Goal: Book appointment/travel/reservation

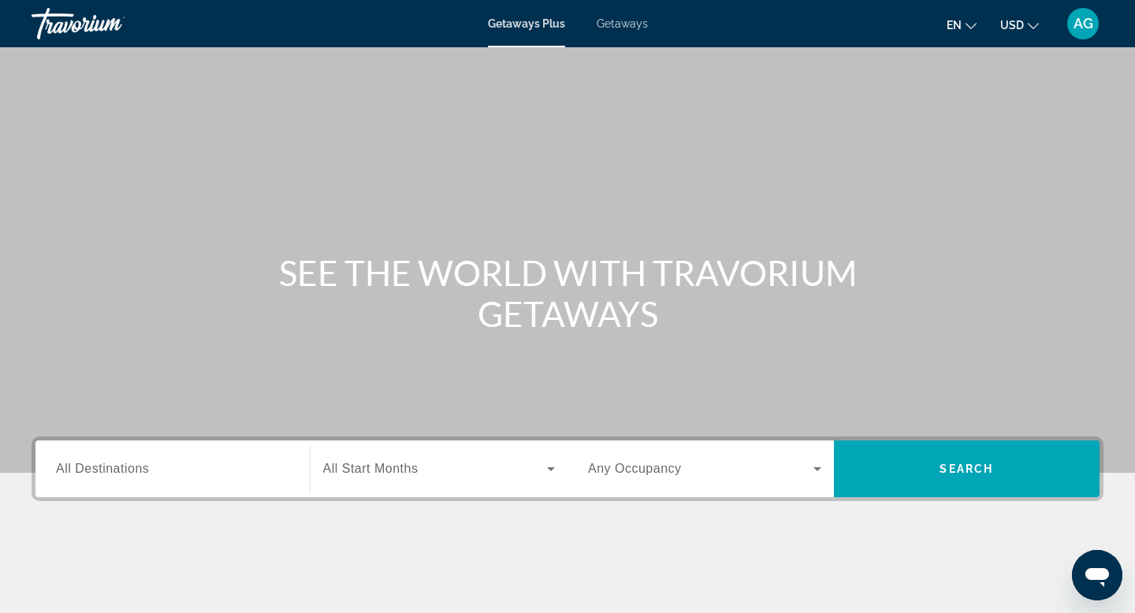
click at [245, 479] on div "Search widget" at bounding box center [172, 469] width 233 height 45
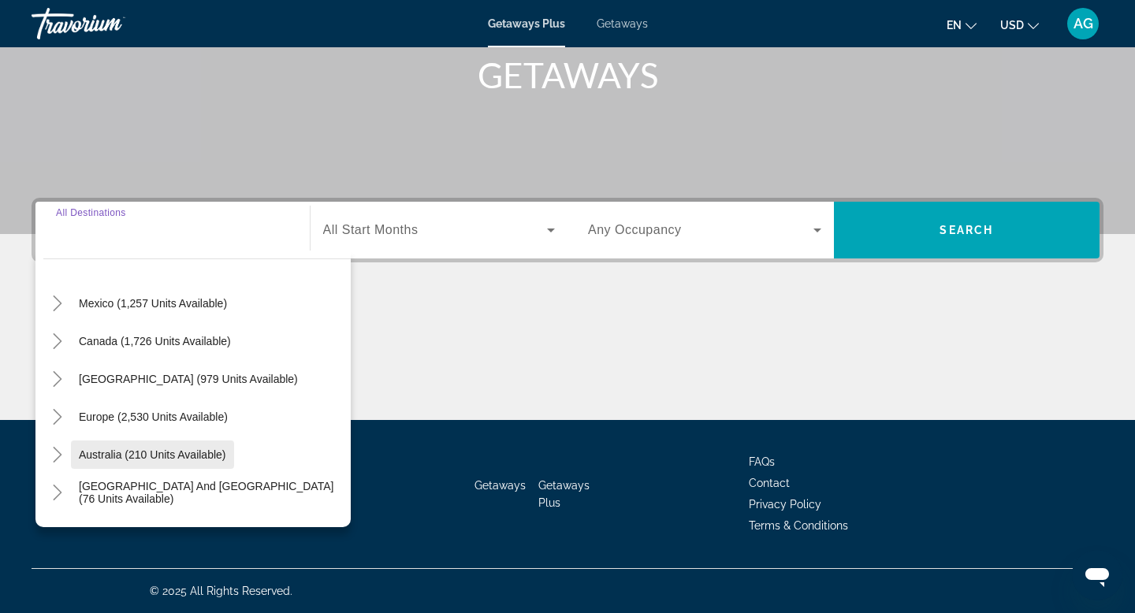
scroll to position [154, 0]
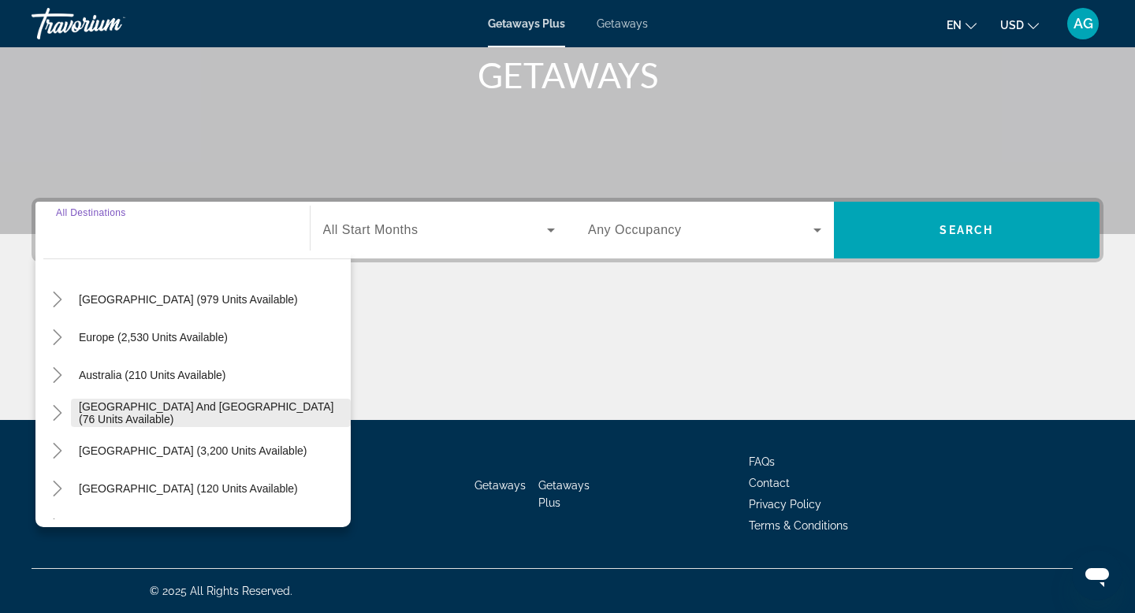
click at [73, 418] on span "Search widget" at bounding box center [211, 413] width 280 height 38
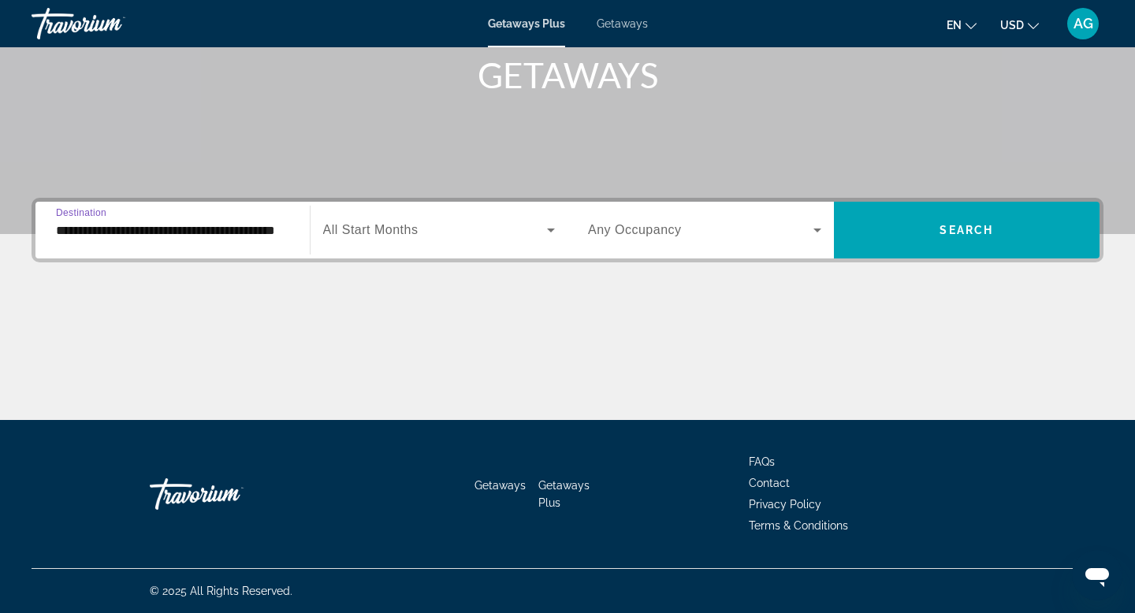
click at [233, 234] on input "**********" at bounding box center [172, 231] width 233 height 19
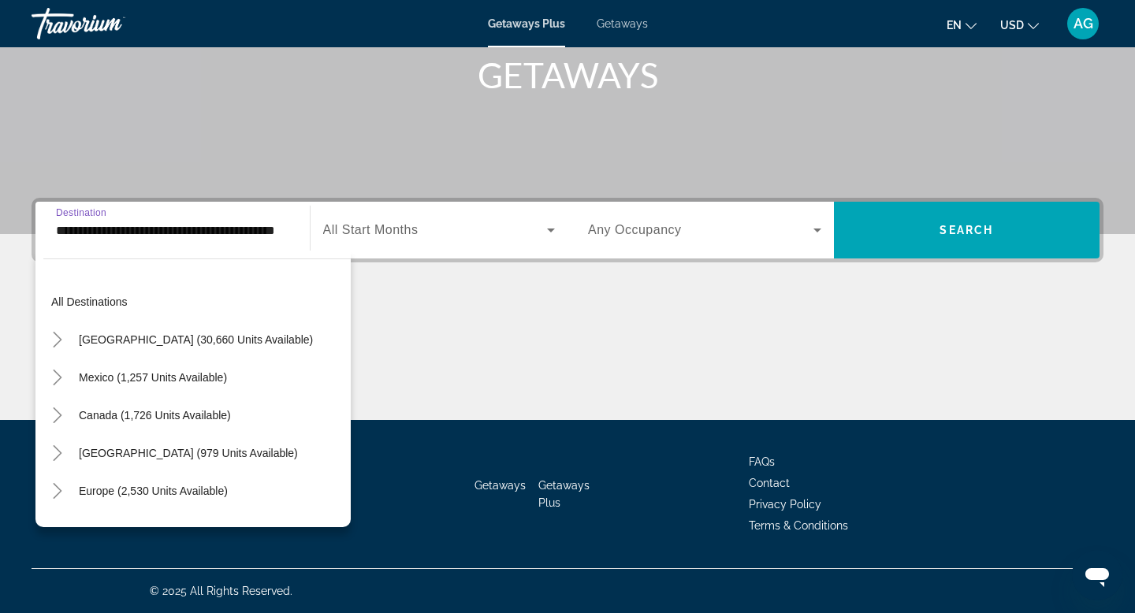
scroll to position [170, 0]
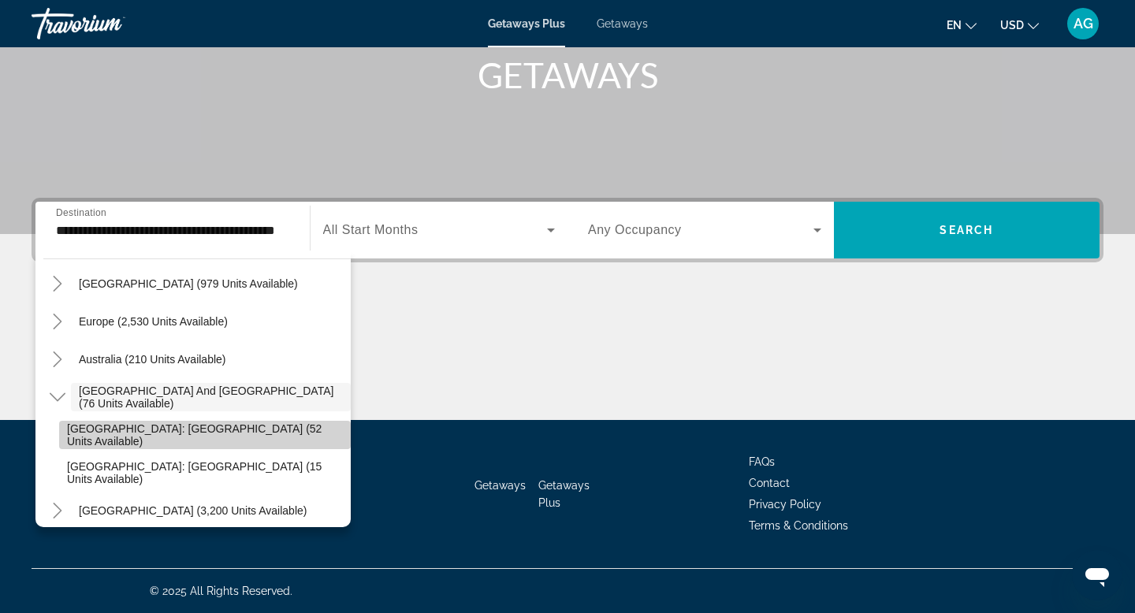
click at [151, 441] on span "[GEOGRAPHIC_DATA]: [GEOGRAPHIC_DATA] (52 units available)" at bounding box center [205, 435] width 276 height 25
type input "**********"
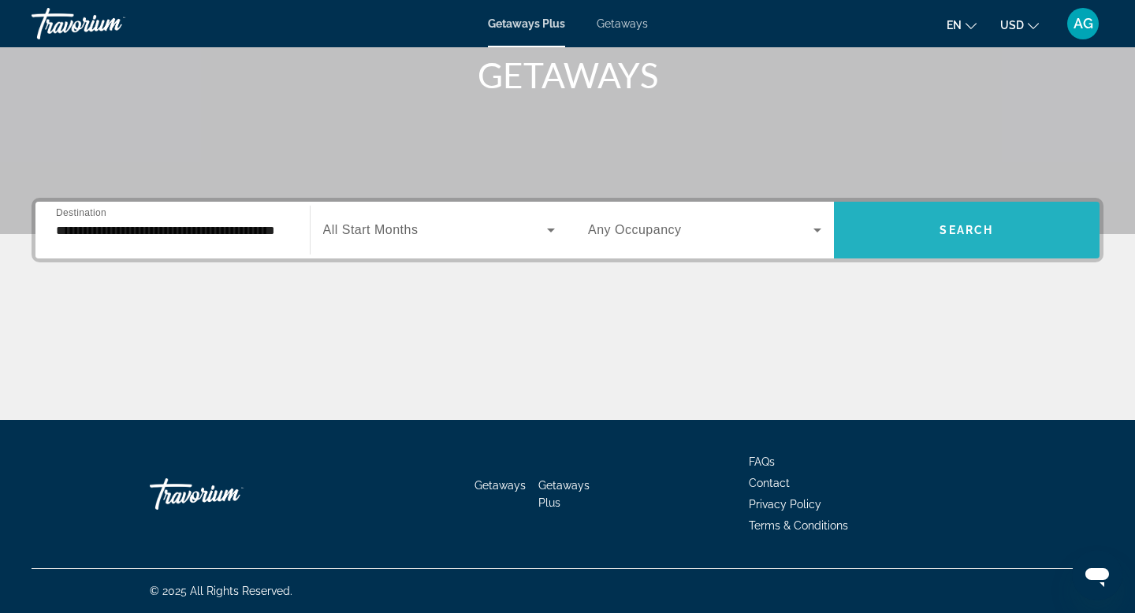
click at [940, 241] on span "Search widget" at bounding box center [967, 230] width 267 height 38
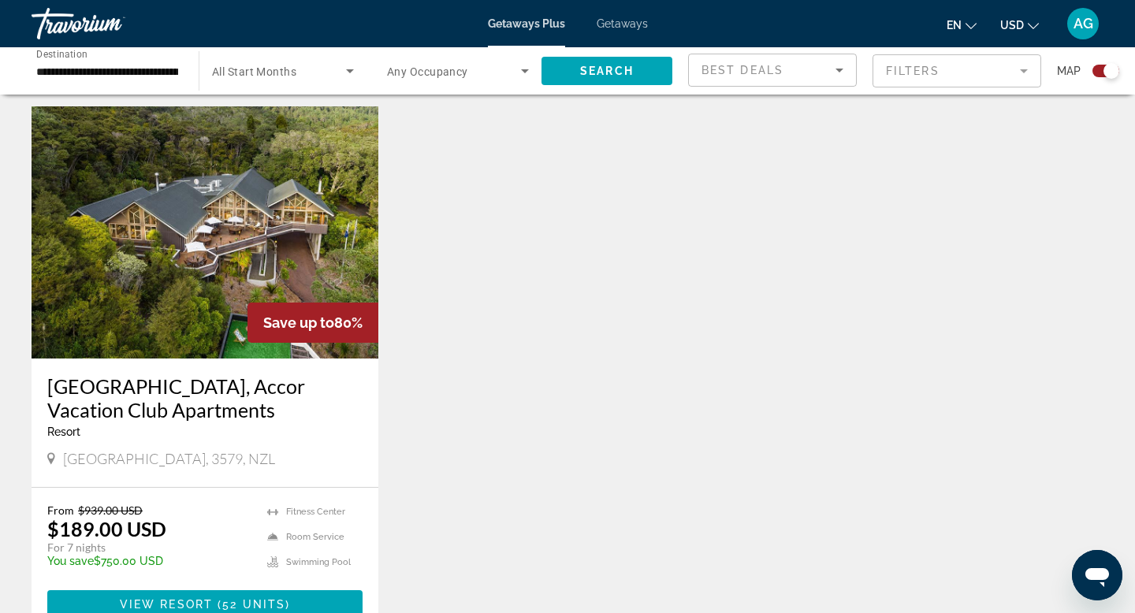
scroll to position [529, 0]
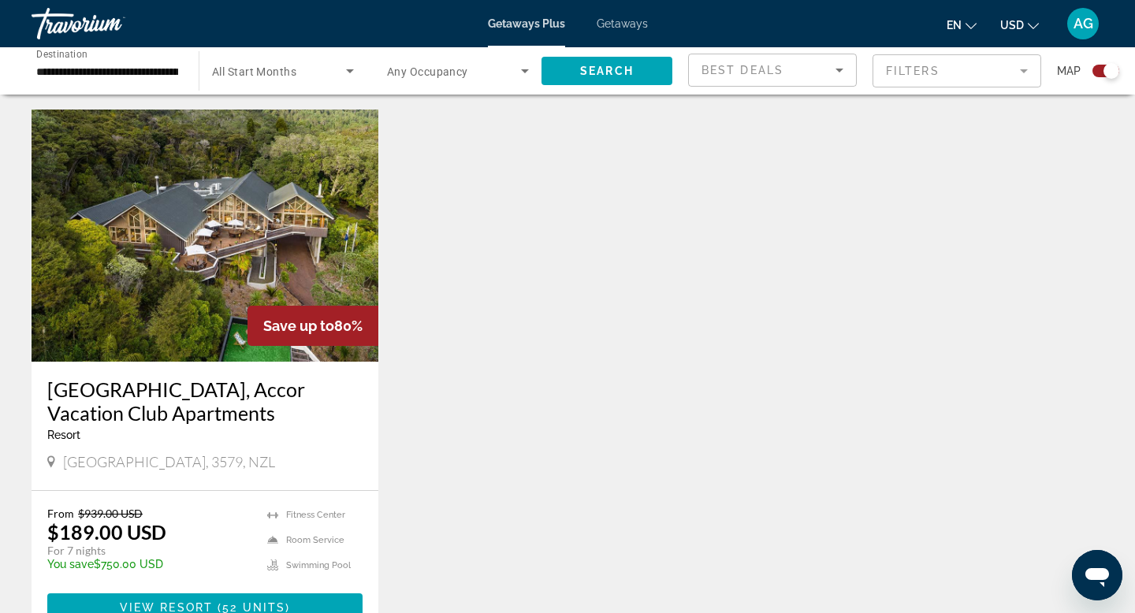
click at [239, 286] on img "Main content" at bounding box center [205, 236] width 347 height 252
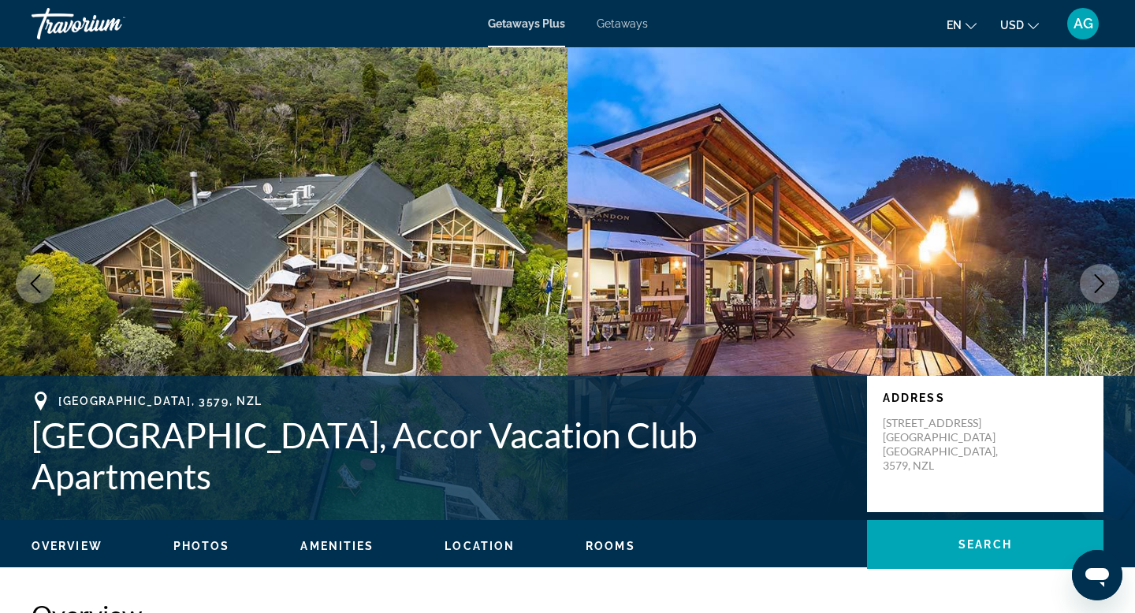
click at [1101, 285] on icon "Next image" at bounding box center [1100, 283] width 10 height 19
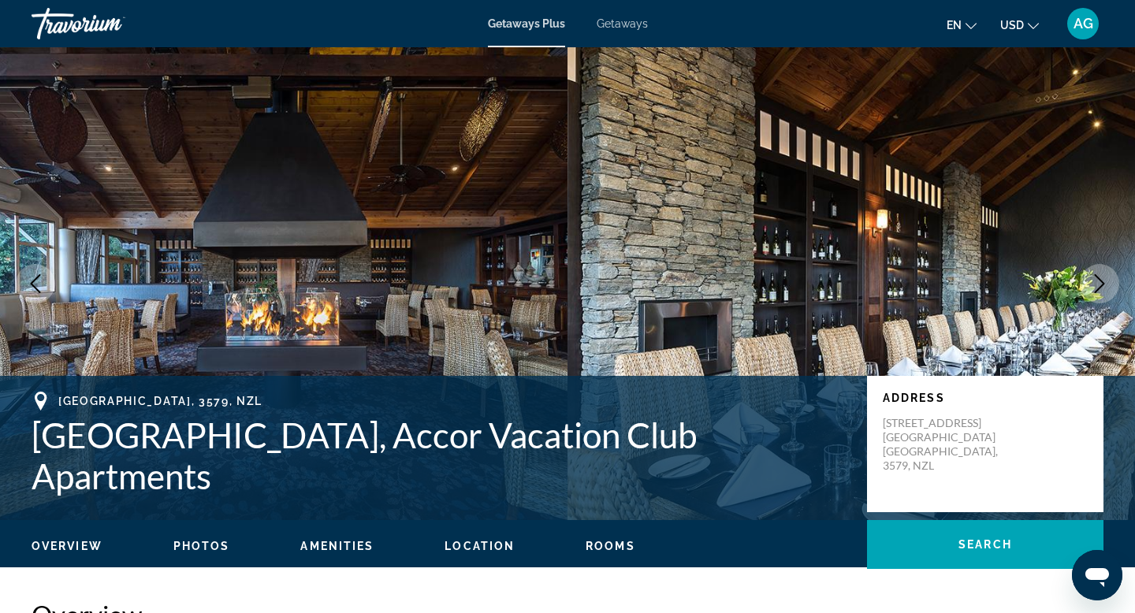
click at [1101, 285] on icon "Next image" at bounding box center [1100, 283] width 10 height 19
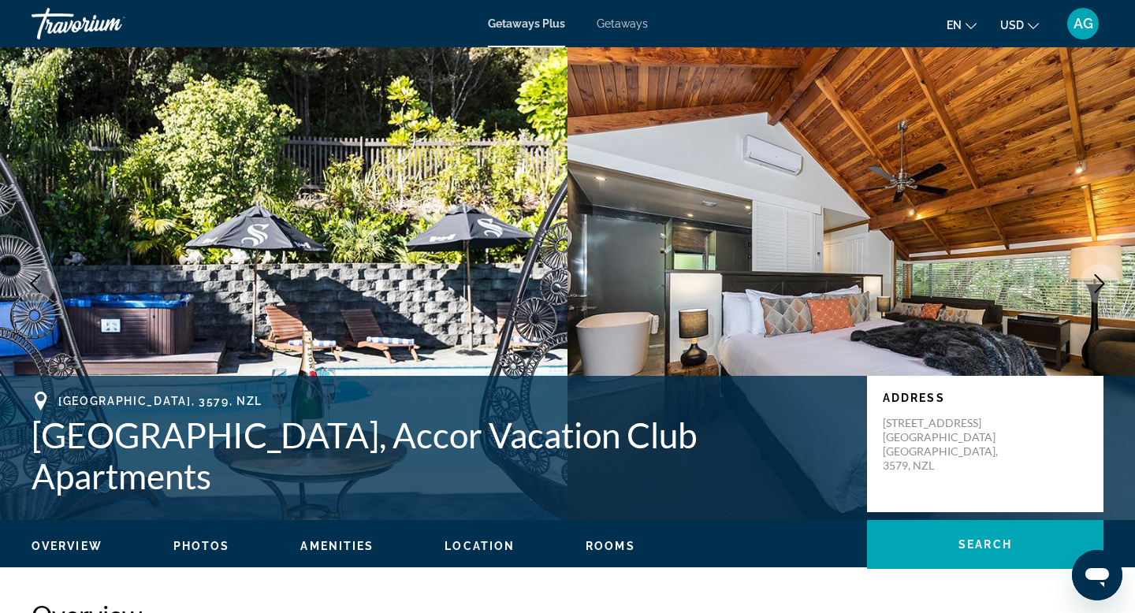
click at [1101, 285] on icon "Next image" at bounding box center [1100, 283] width 10 height 19
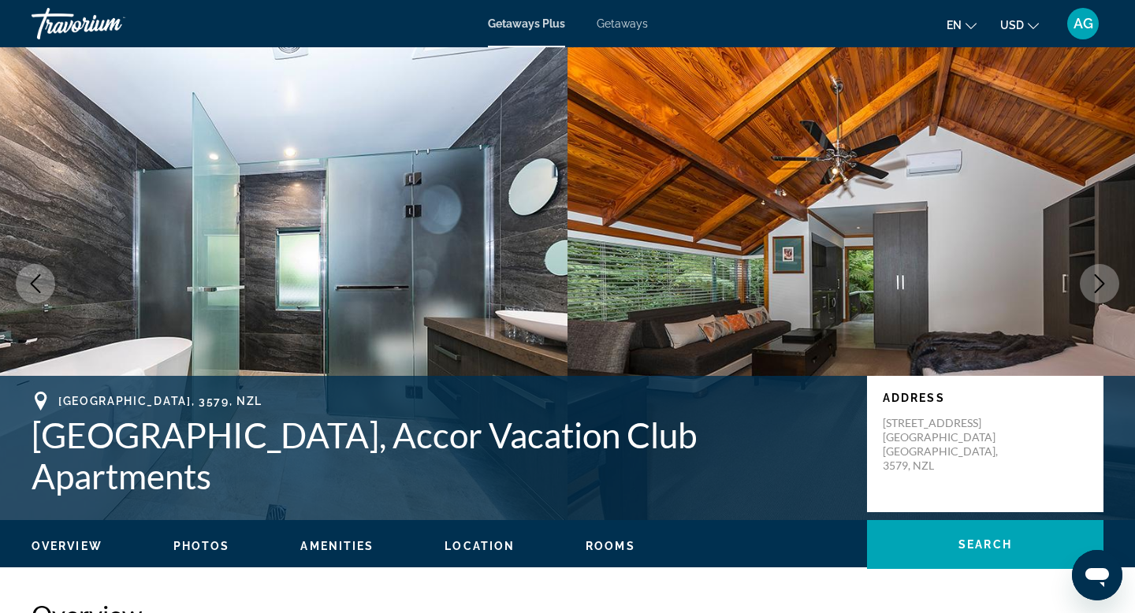
click at [1101, 285] on icon "Next image" at bounding box center [1100, 283] width 10 height 19
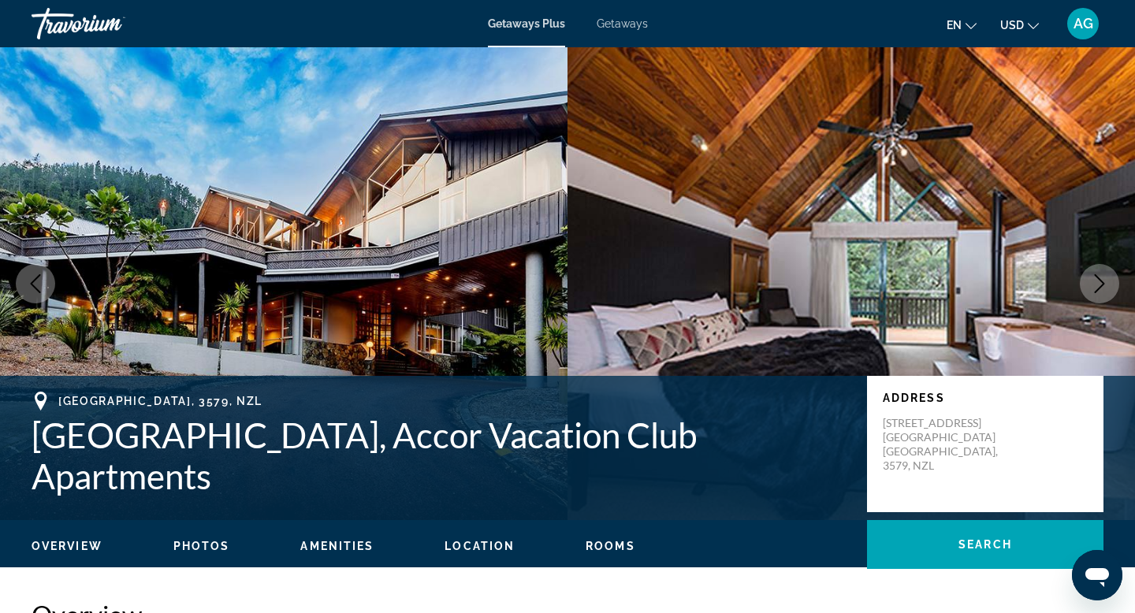
click at [1101, 285] on icon "Next image" at bounding box center [1100, 283] width 10 height 19
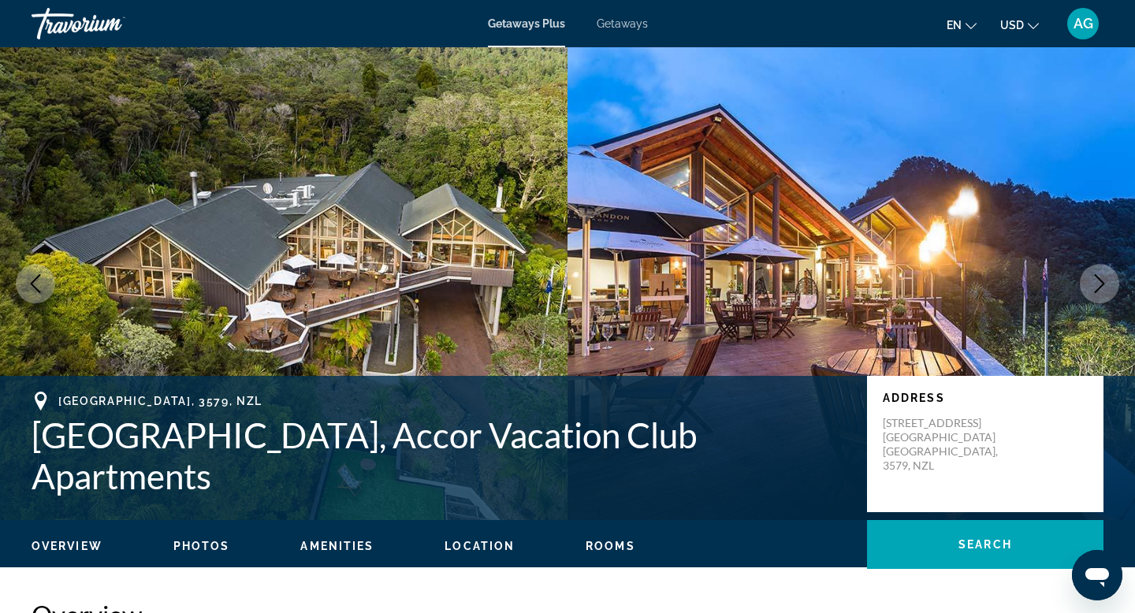
click at [1101, 285] on icon "Next image" at bounding box center [1100, 283] width 10 height 19
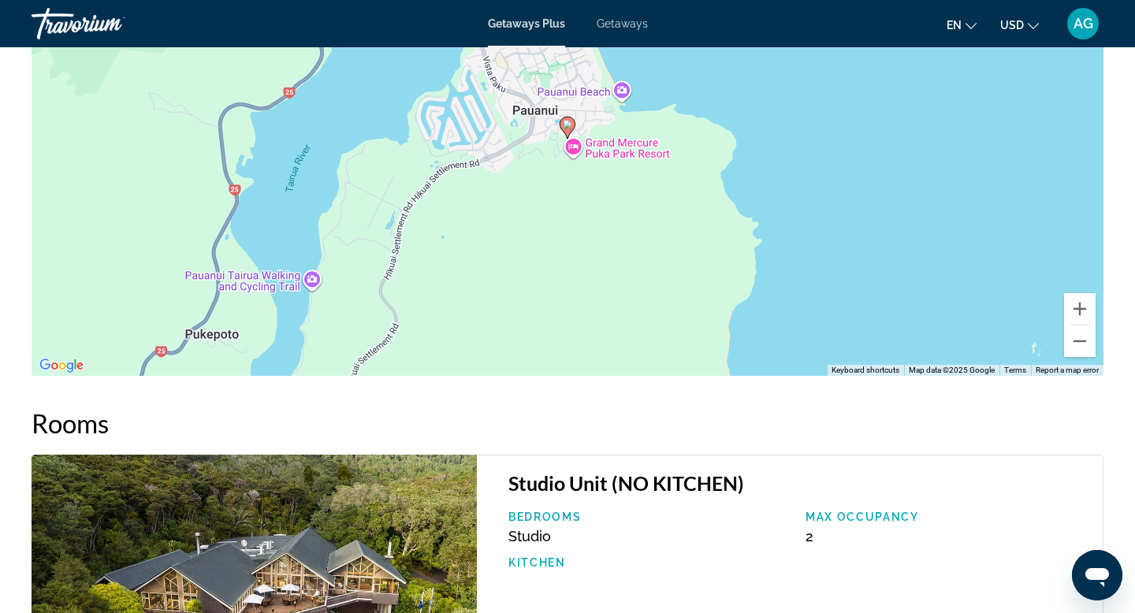
scroll to position [2013, 0]
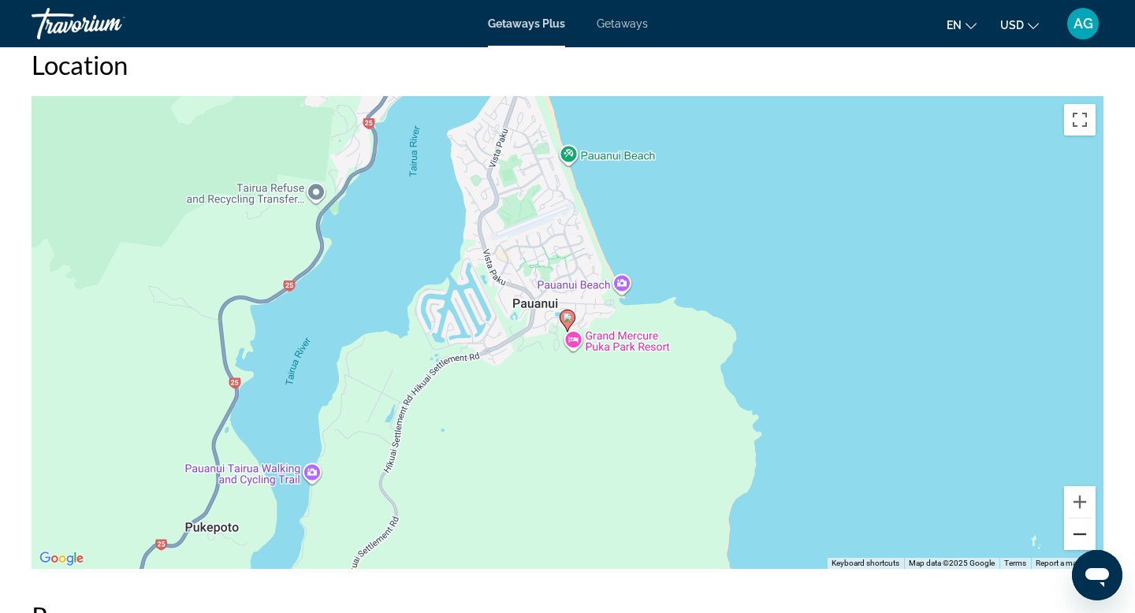
click at [1085, 528] on button "Zoom out" at bounding box center [1081, 535] width 32 height 32
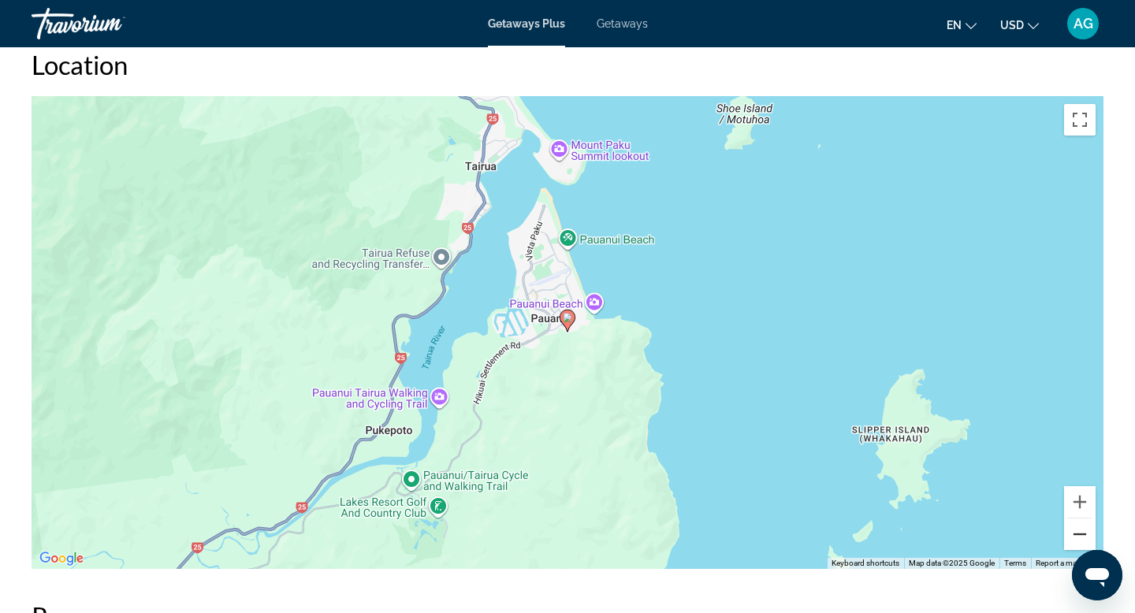
click at [1085, 528] on button "Zoom out" at bounding box center [1081, 535] width 32 height 32
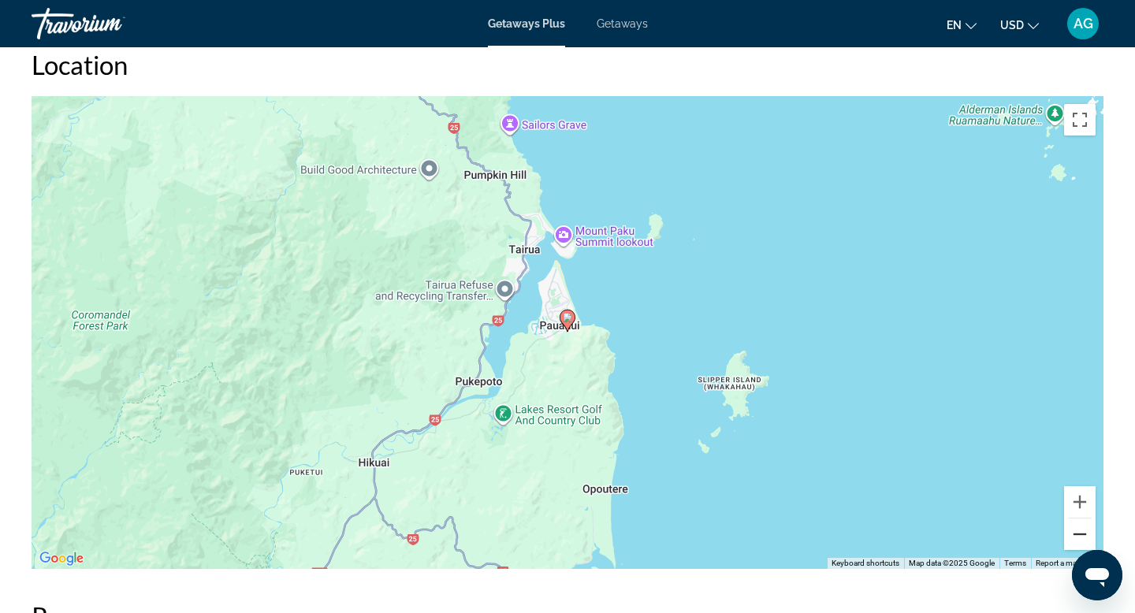
click at [1085, 528] on button "Zoom out" at bounding box center [1081, 535] width 32 height 32
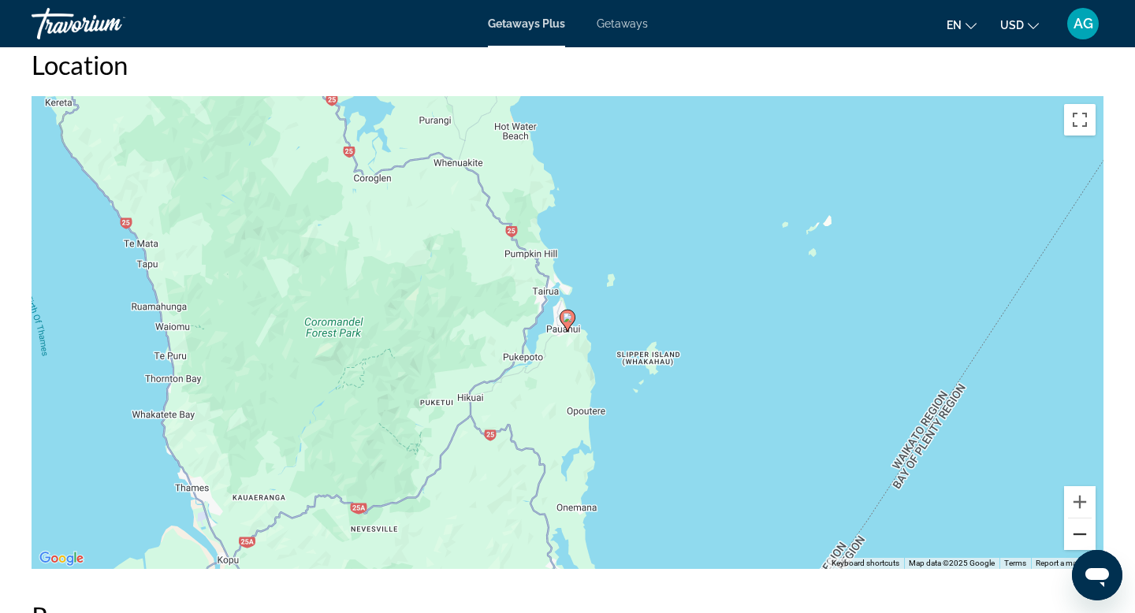
click at [1085, 528] on button "Zoom out" at bounding box center [1081, 535] width 32 height 32
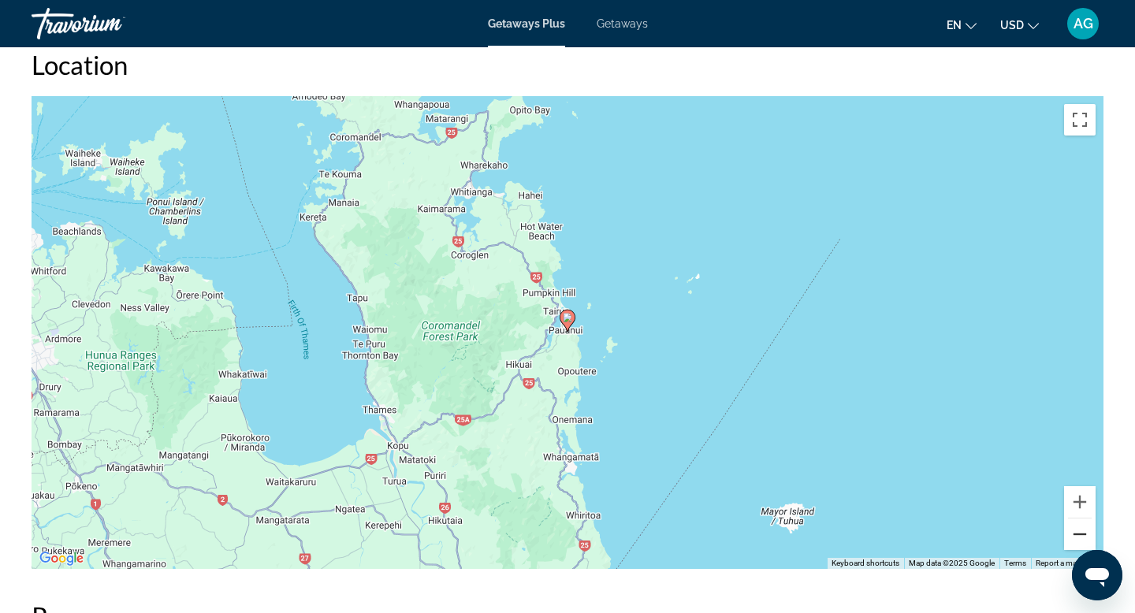
click at [1085, 528] on button "Zoom out" at bounding box center [1081, 535] width 32 height 32
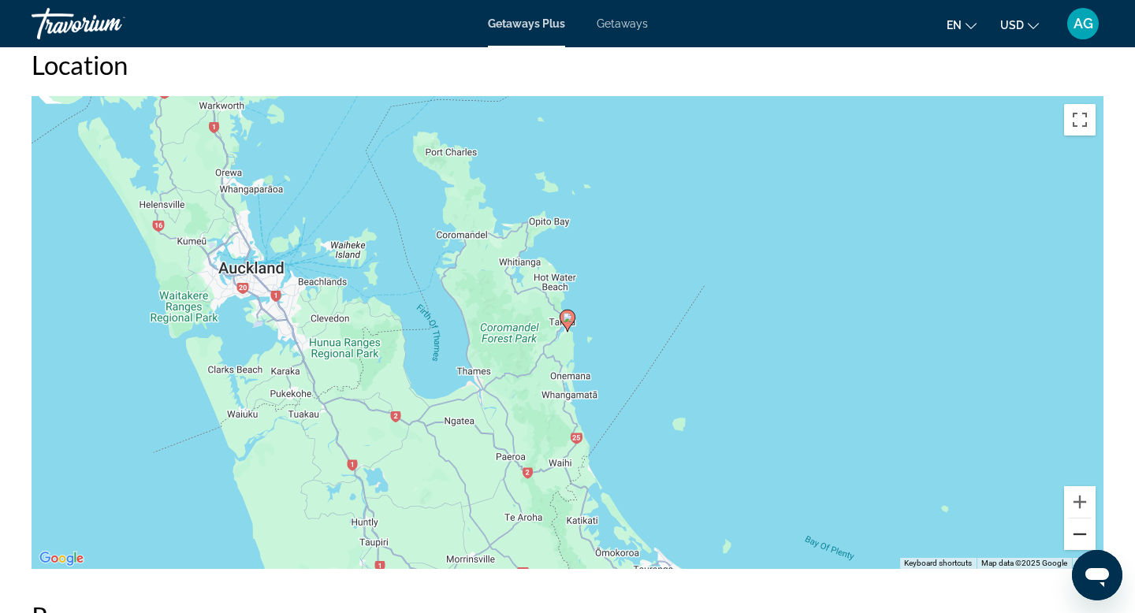
click at [1085, 528] on button "Zoom out" at bounding box center [1081, 535] width 32 height 32
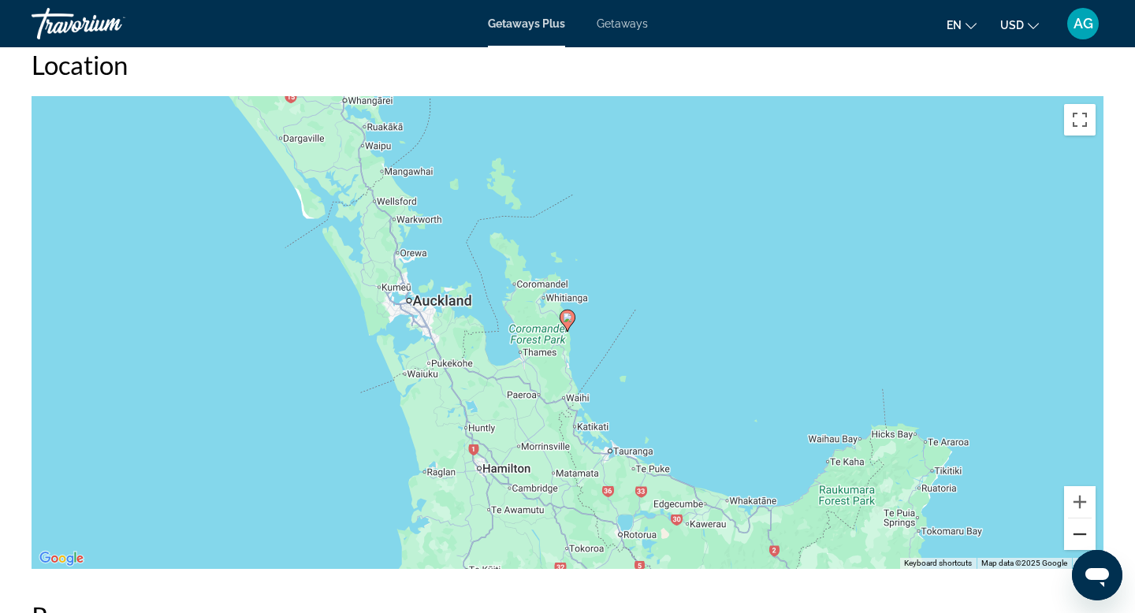
click at [1085, 528] on button "Zoom out" at bounding box center [1081, 535] width 32 height 32
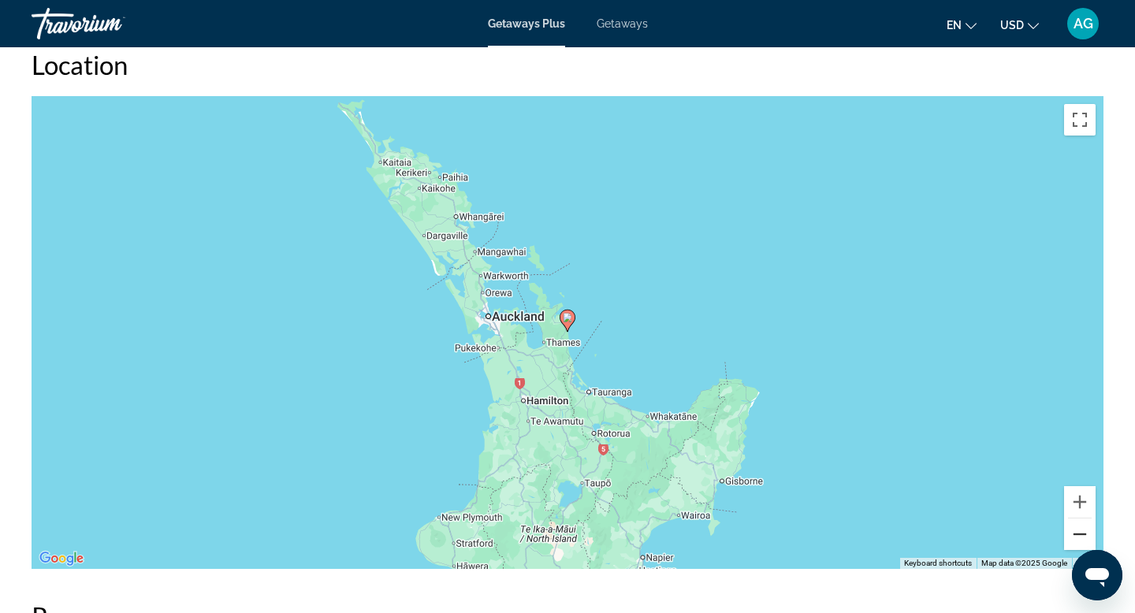
click at [1085, 528] on button "Zoom out" at bounding box center [1081, 535] width 32 height 32
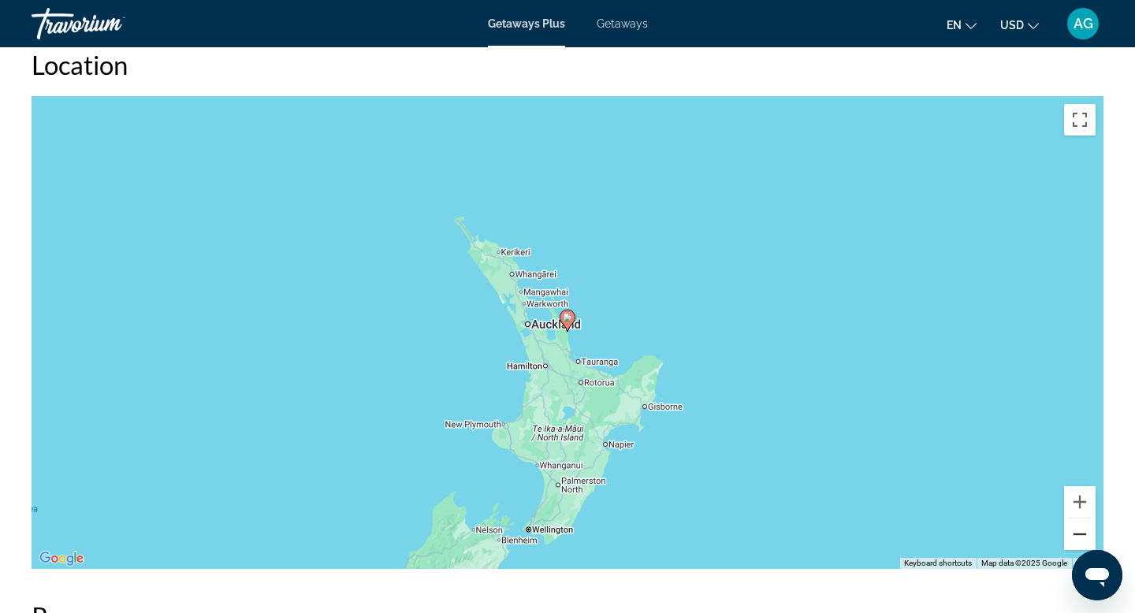
click at [1085, 528] on button "Zoom out" at bounding box center [1081, 535] width 32 height 32
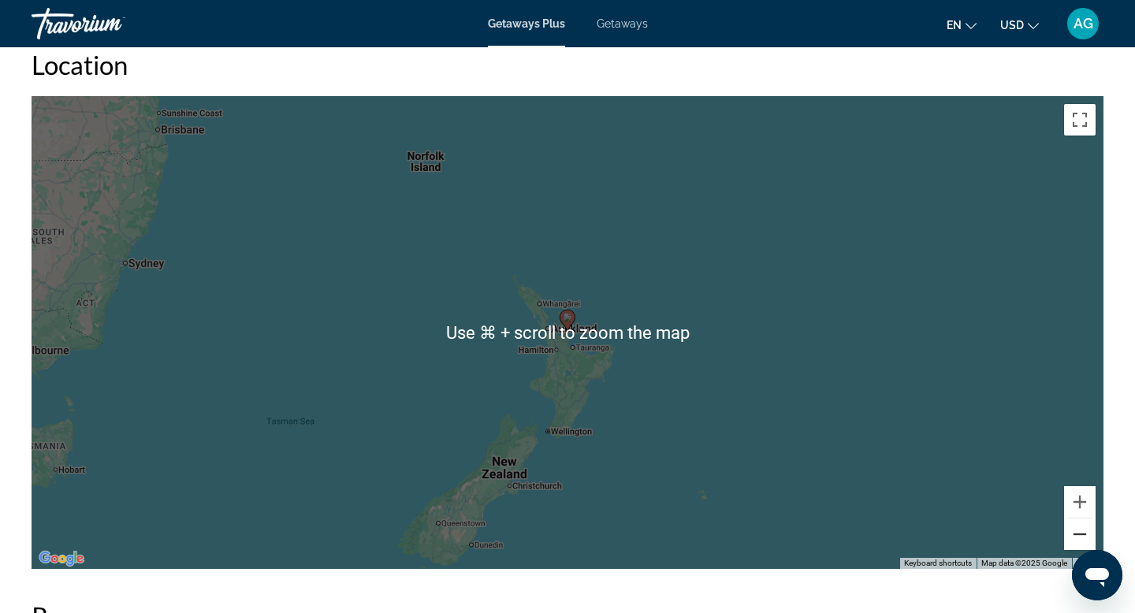
scroll to position [2069, 0]
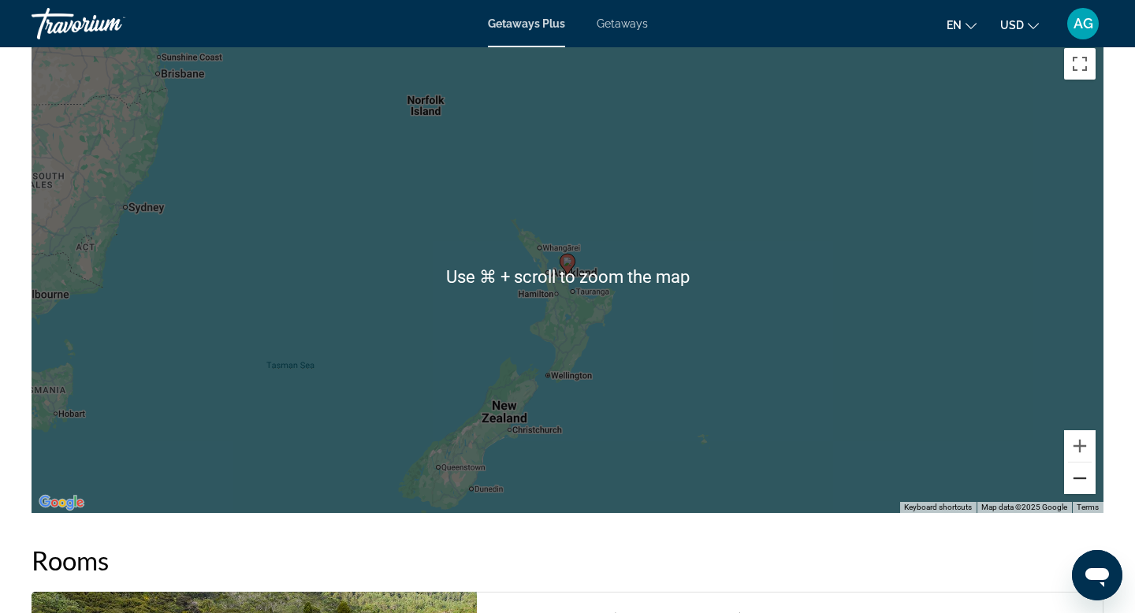
click at [1072, 490] on button "Zoom out" at bounding box center [1081, 479] width 32 height 32
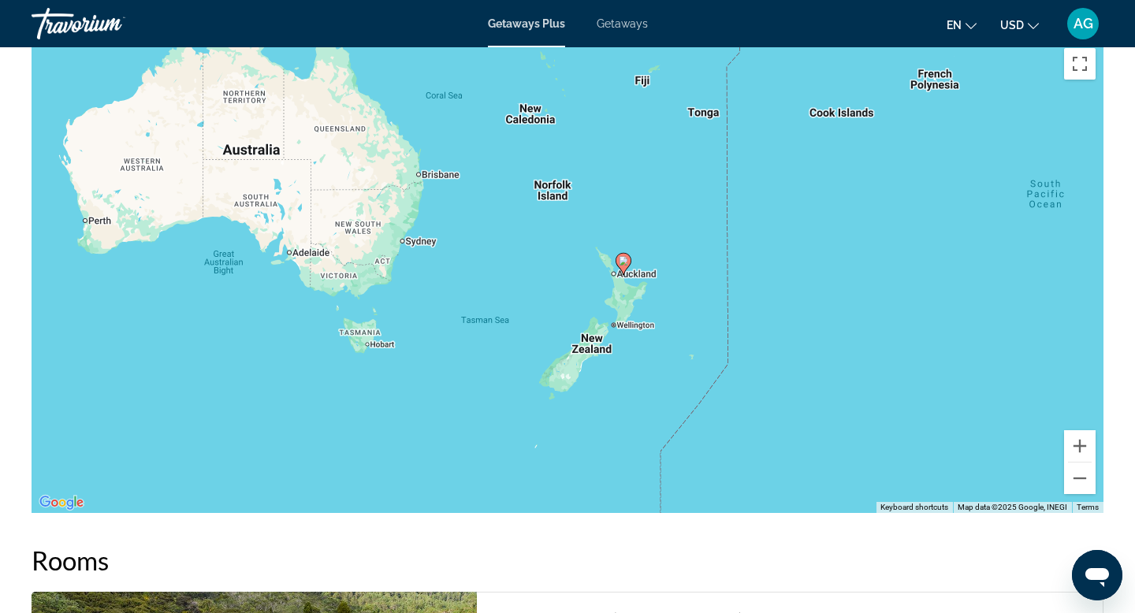
drag, startPoint x: 710, startPoint y: 348, endPoint x: 750, endPoint y: 349, distance: 39.4
click at [768, 346] on div "To activate drag with keyboard, press Alt + Enter. Once in keyboard drag state,…" at bounding box center [568, 276] width 1072 height 473
click at [1081, 452] on button "Zoom in" at bounding box center [1081, 447] width 32 height 32
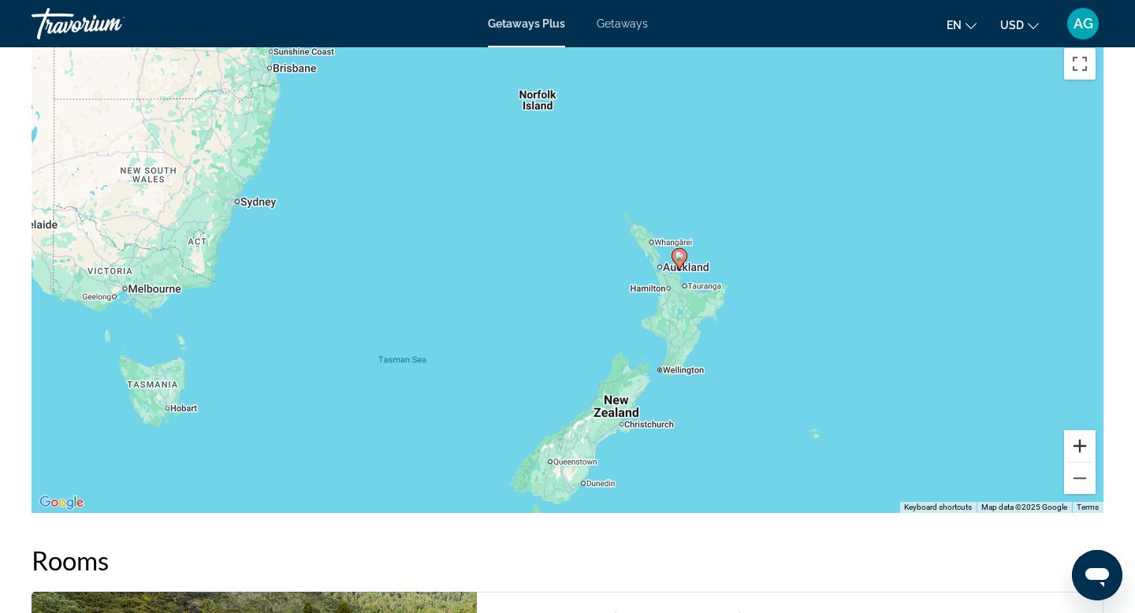
click at [1080, 449] on button "Zoom in" at bounding box center [1081, 447] width 32 height 32
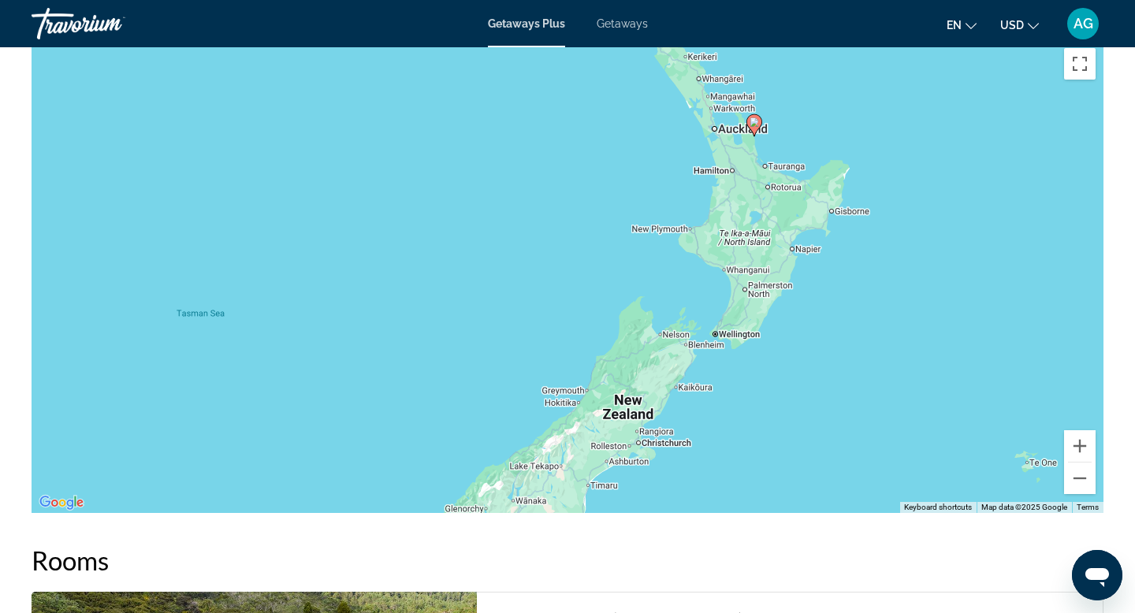
drag, startPoint x: 944, startPoint y: 356, endPoint x: 912, endPoint y: 258, distance: 102.7
click at [919, 252] on div "To activate drag with keyboard, press Alt + Enter. Once in keyboard drag state,…" at bounding box center [568, 276] width 1072 height 473
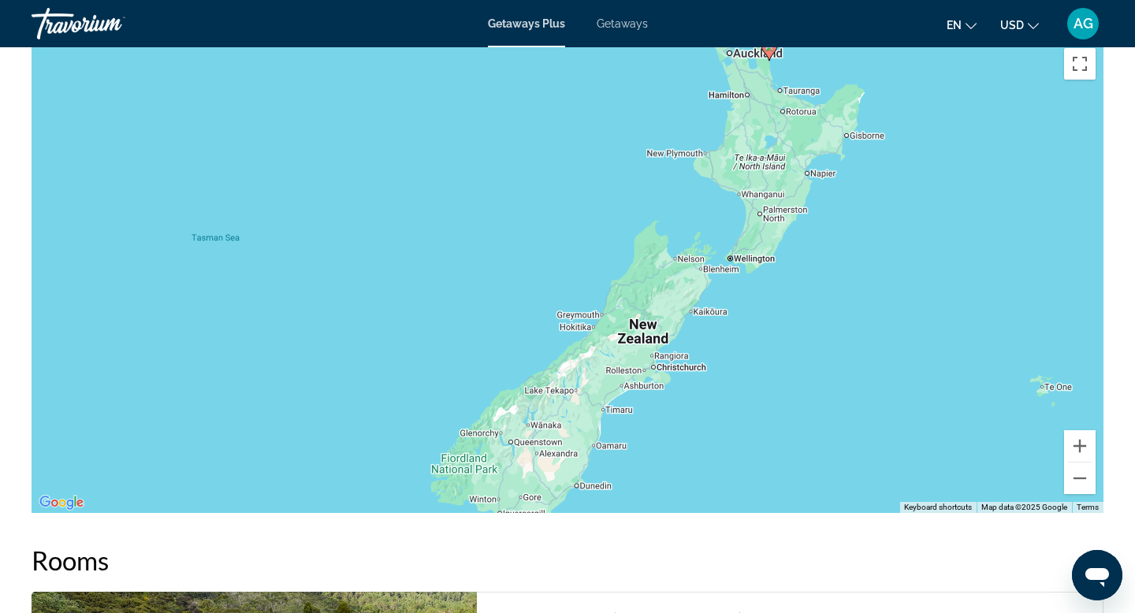
drag, startPoint x: 842, startPoint y: 306, endPoint x: 852, endPoint y: 263, distance: 43.6
click at [852, 263] on div "To activate drag with keyboard, press Alt + Enter. Once in keyboard drag state,…" at bounding box center [568, 276] width 1072 height 473
click at [1077, 449] on button "Zoom in" at bounding box center [1081, 447] width 32 height 32
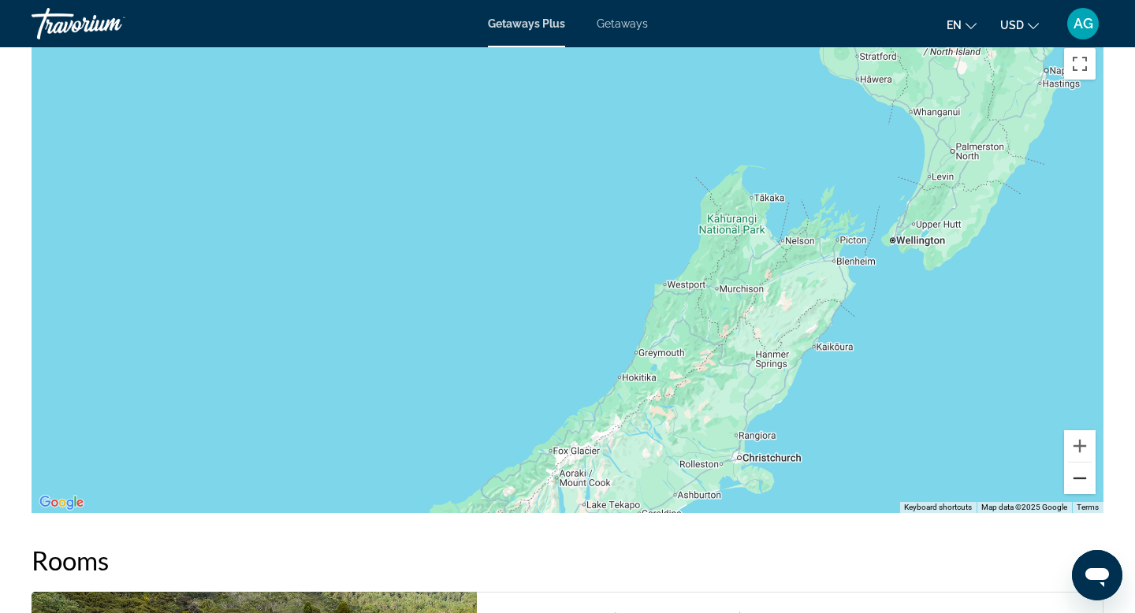
click at [1083, 482] on button "Zoom out" at bounding box center [1081, 479] width 32 height 32
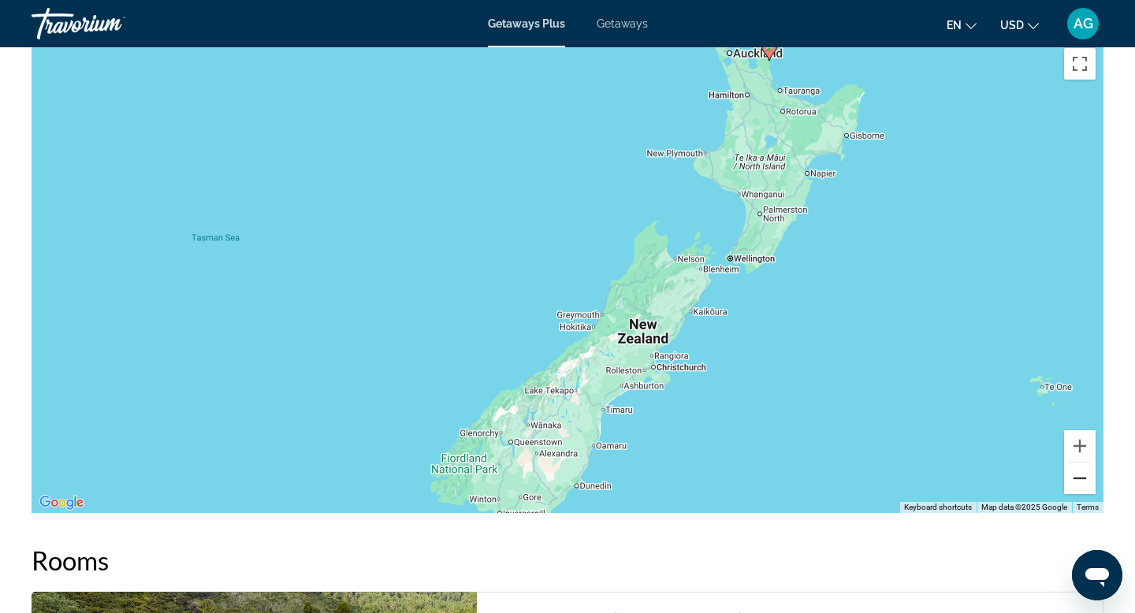
click at [1083, 482] on button "Zoom out" at bounding box center [1081, 479] width 32 height 32
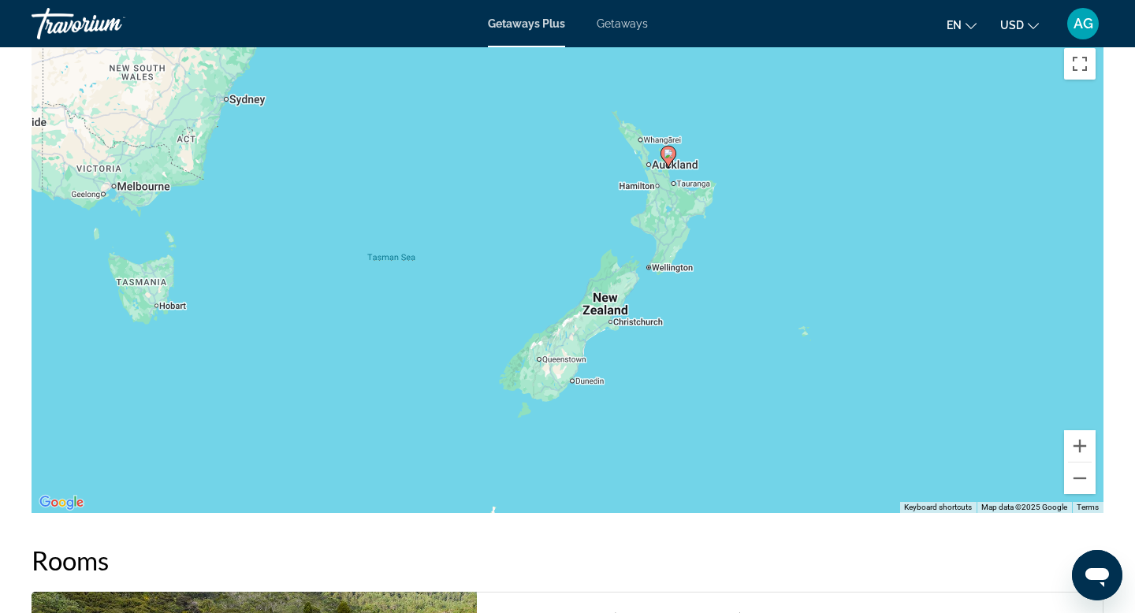
click at [989, 386] on div "To activate drag with keyboard, press Alt + Enter. Once in keyboard drag state,…" at bounding box center [568, 276] width 1072 height 473
click at [1075, 476] on button "Zoom out" at bounding box center [1081, 479] width 32 height 32
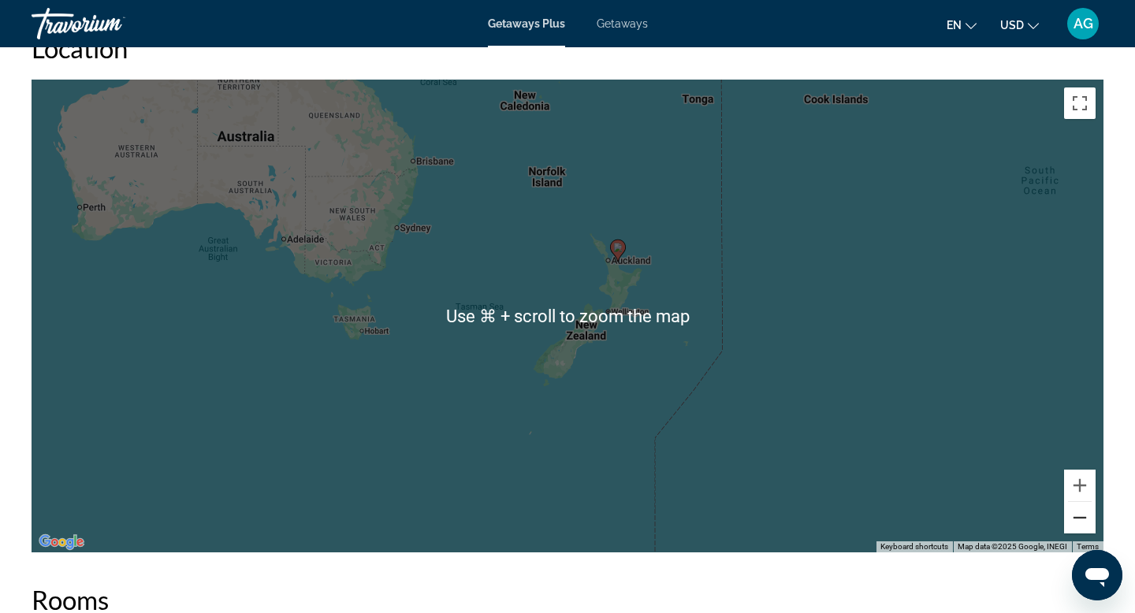
scroll to position [2033, 0]
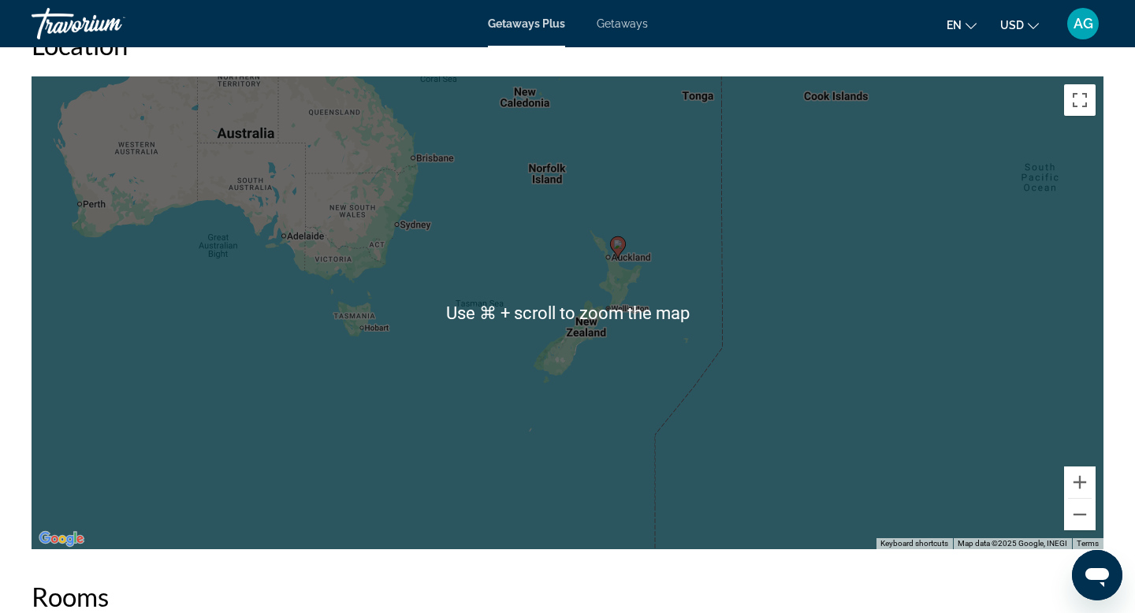
click at [915, 341] on div "To activate drag with keyboard, press Alt + Enter. Once in keyboard drag state,…" at bounding box center [568, 312] width 1072 height 473
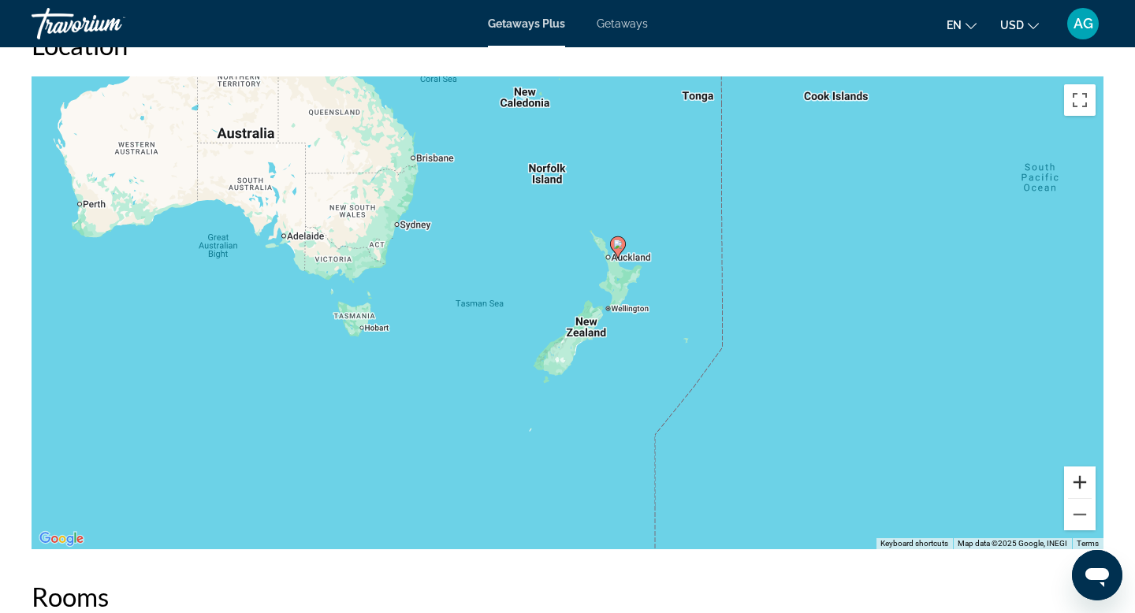
click at [1077, 479] on button "Zoom in" at bounding box center [1081, 483] width 32 height 32
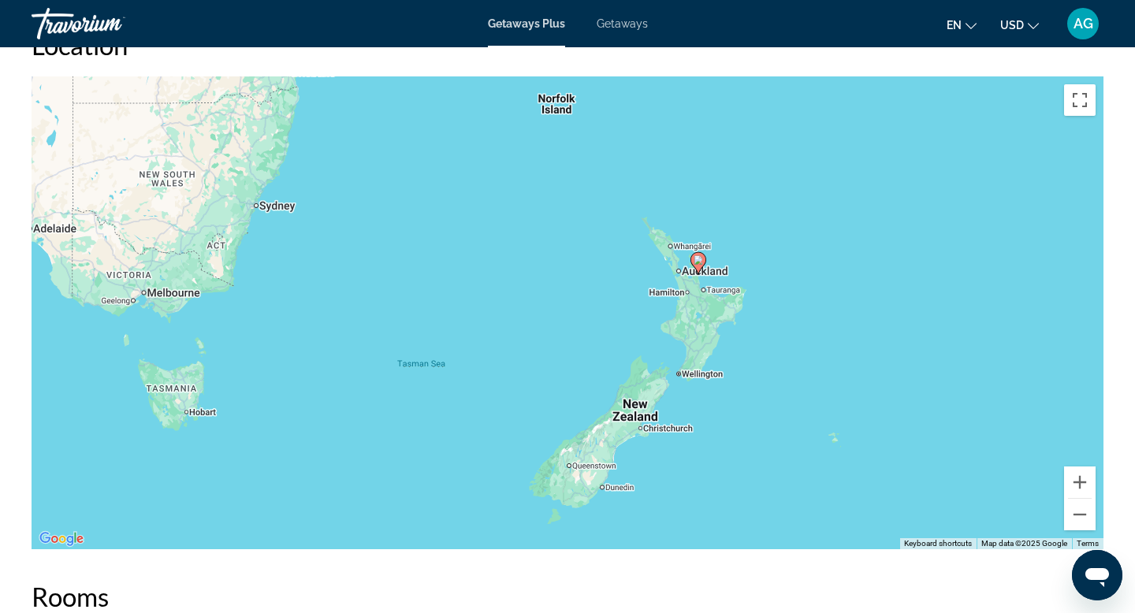
drag, startPoint x: 923, startPoint y: 384, endPoint x: 953, endPoint y: 456, distance: 77.8
click at [953, 456] on div "To activate drag with keyboard, press Alt + Enter. Once in keyboard drag state,…" at bounding box center [568, 312] width 1072 height 473
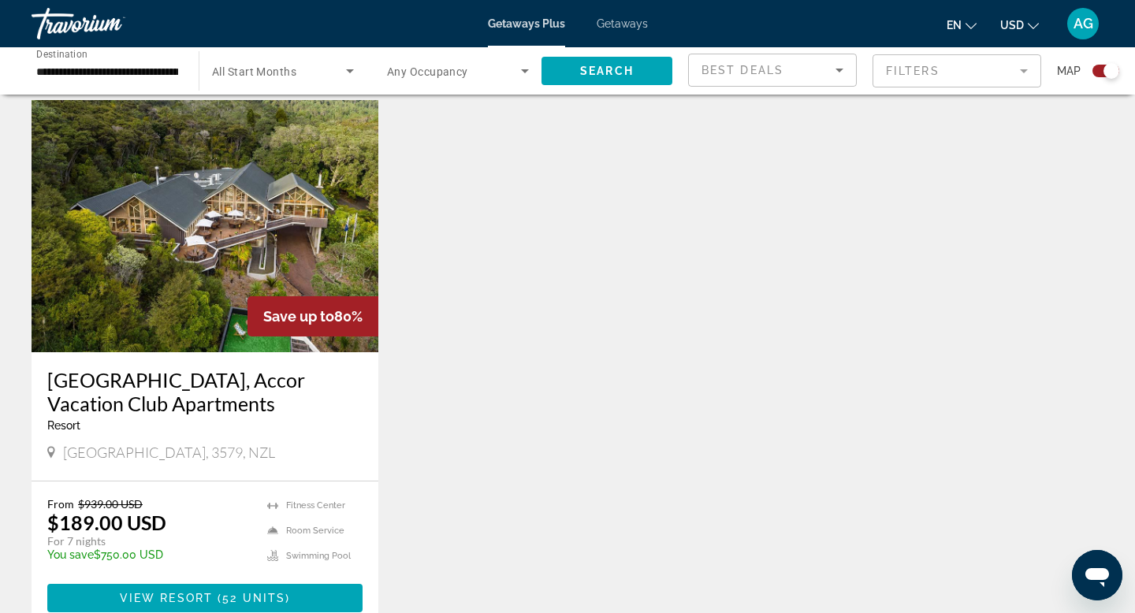
scroll to position [537, 0]
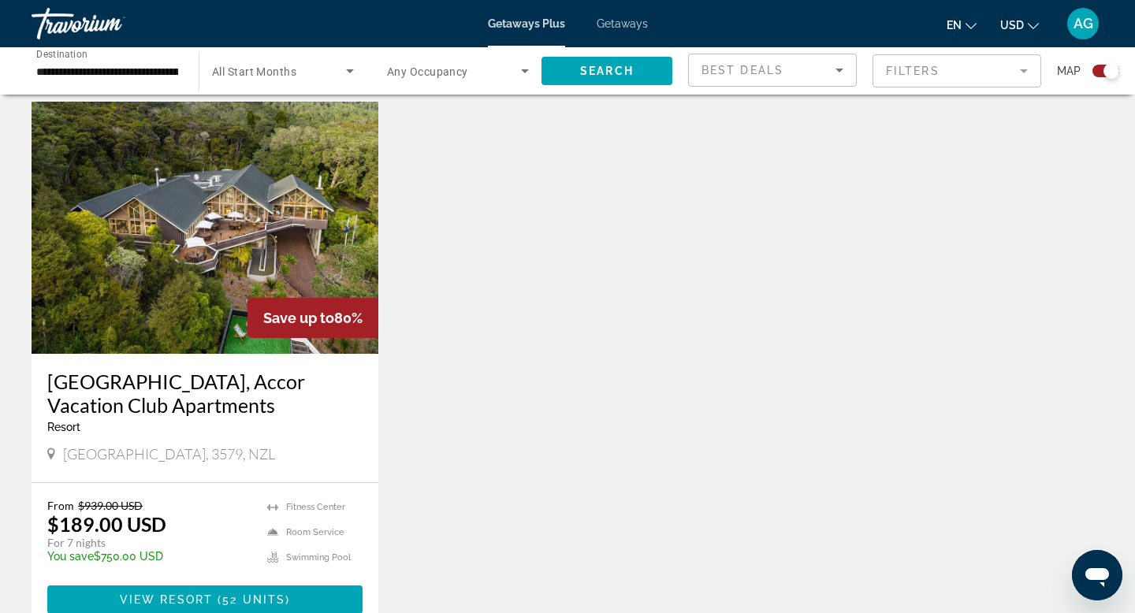
click at [191, 302] on img "Main content" at bounding box center [205, 228] width 347 height 252
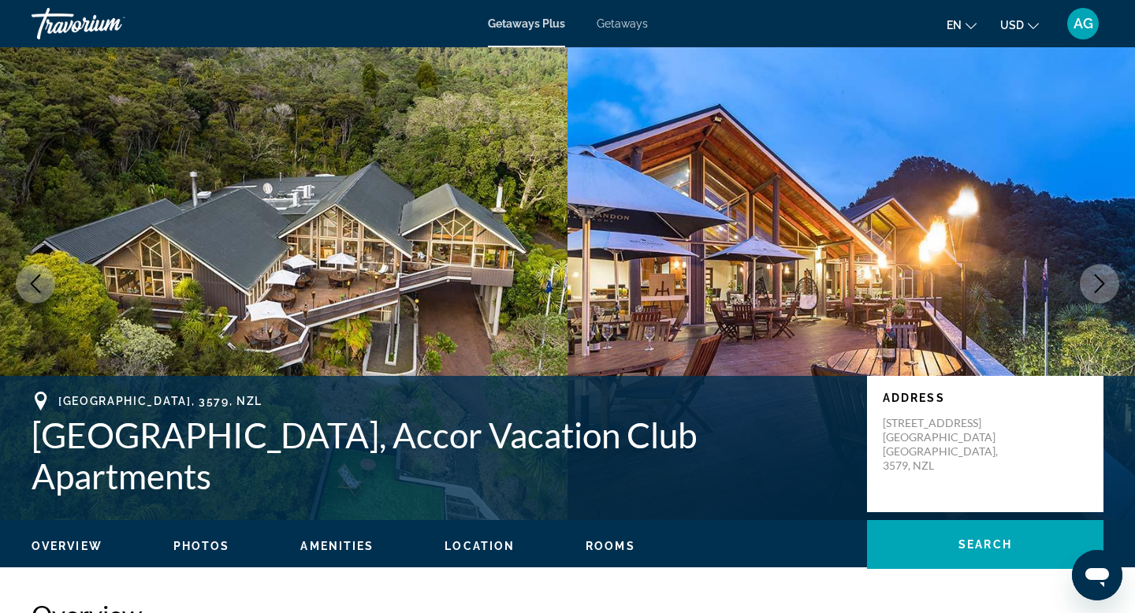
click at [1097, 293] on icon "Next image" at bounding box center [1100, 283] width 19 height 19
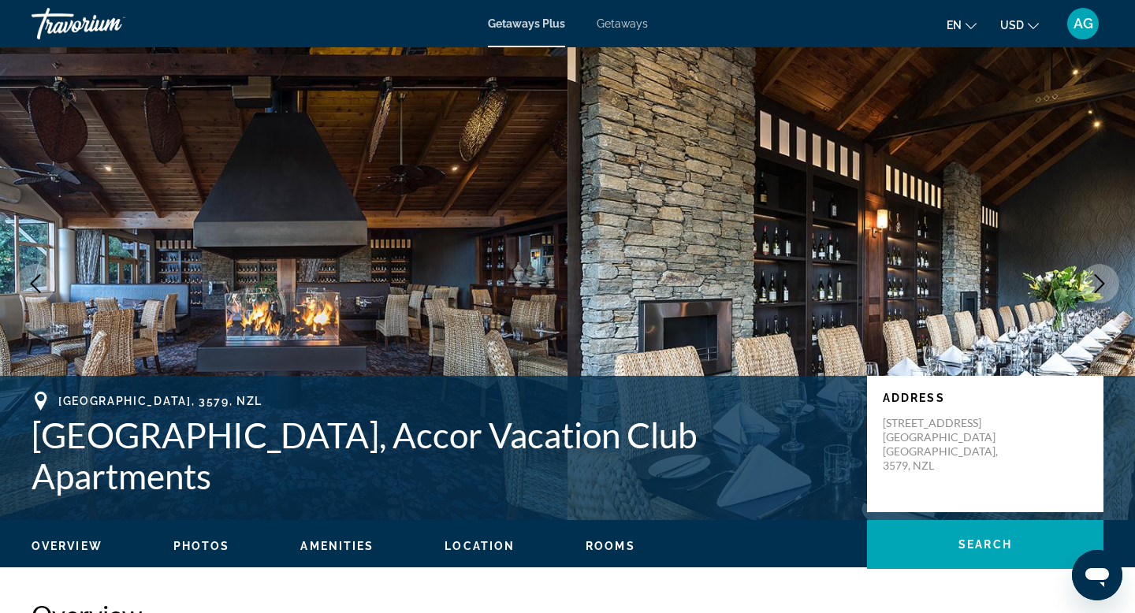
click at [1097, 293] on icon "Next image" at bounding box center [1100, 283] width 19 height 19
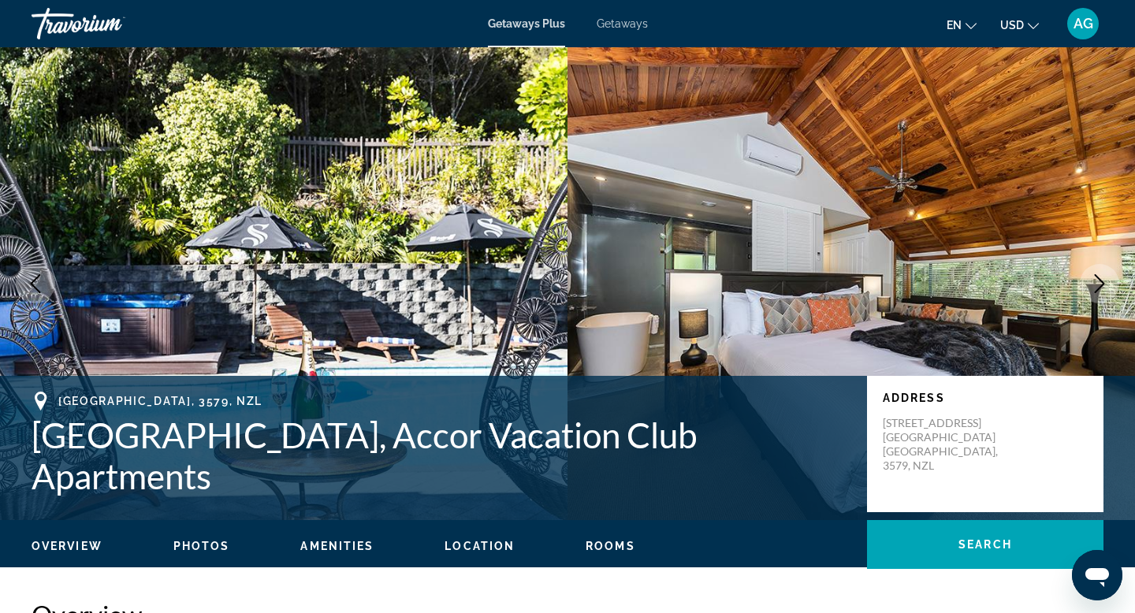
click at [1097, 293] on icon "Next image" at bounding box center [1100, 283] width 19 height 19
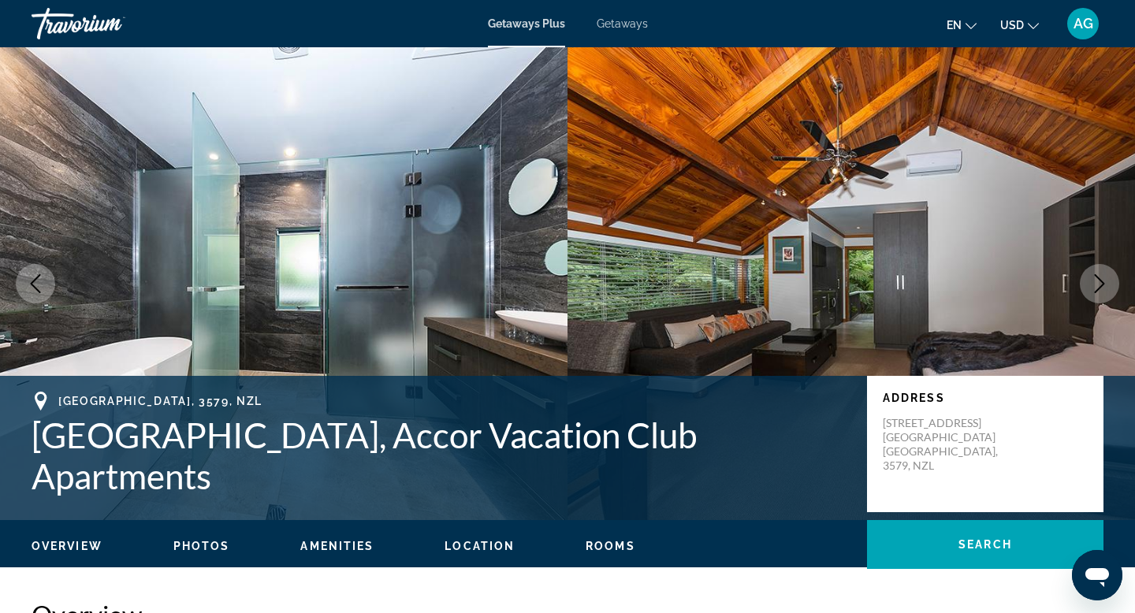
click at [1097, 293] on icon "Next image" at bounding box center [1100, 283] width 19 height 19
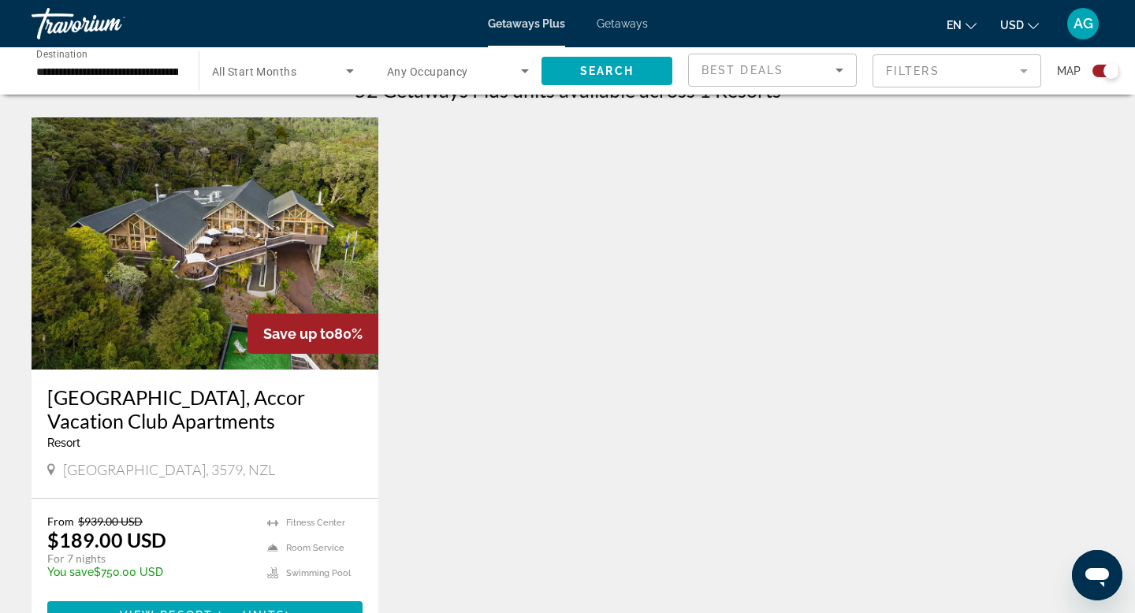
scroll to position [541, 0]
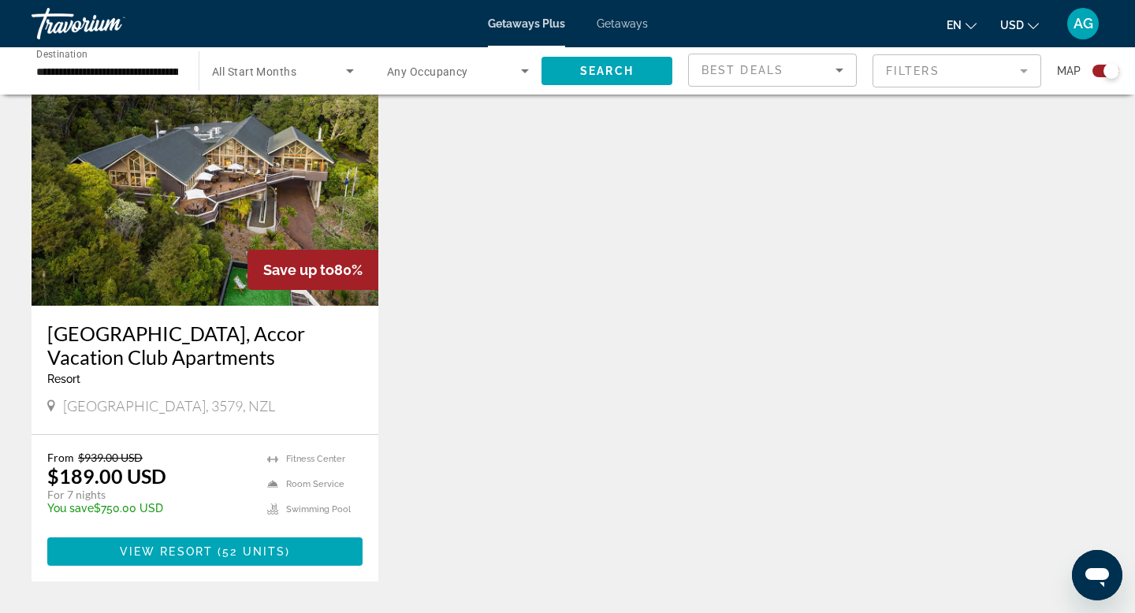
scroll to position [651, 0]
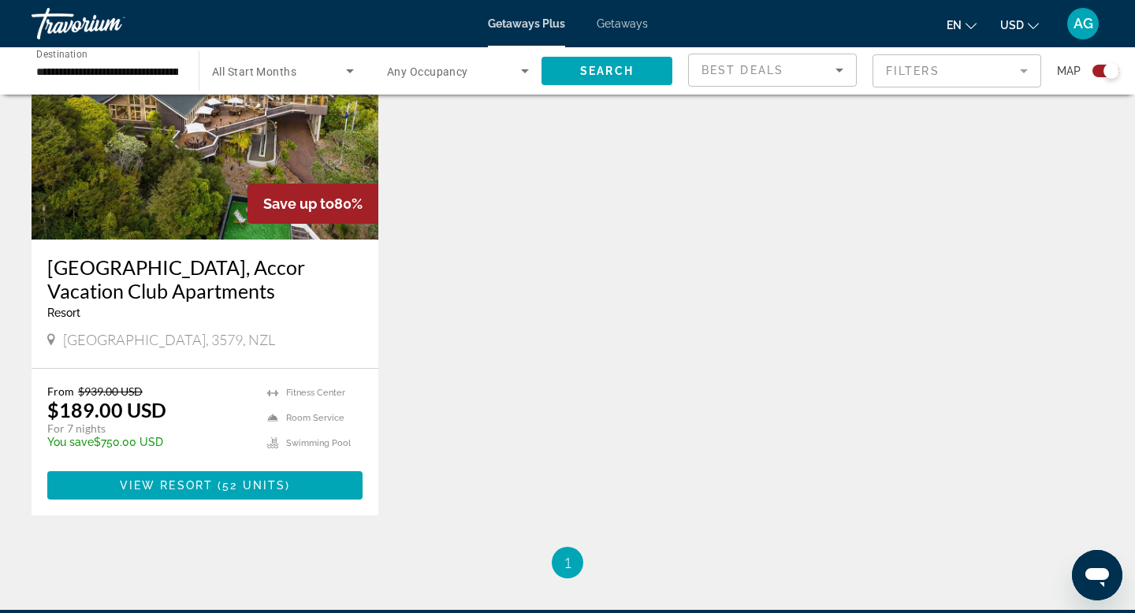
click at [261, 319] on div "[GEOGRAPHIC_DATA], Accor Vacation Club Apartments Resort - This is an adults on…" at bounding box center [204, 293] width 315 height 76
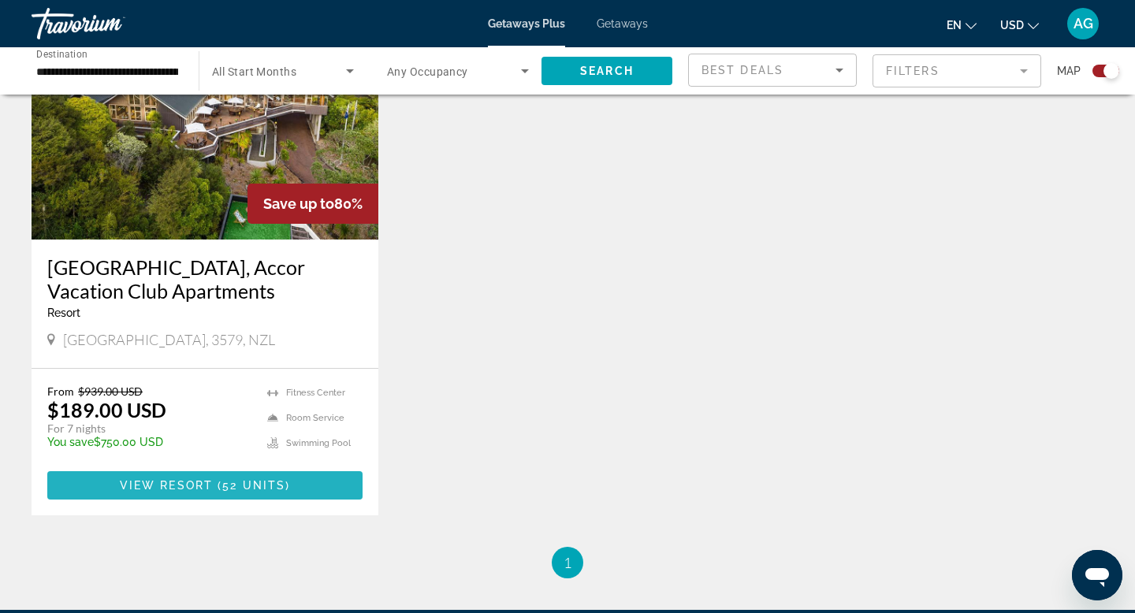
click at [244, 484] on span "52 units" at bounding box center [253, 485] width 63 height 13
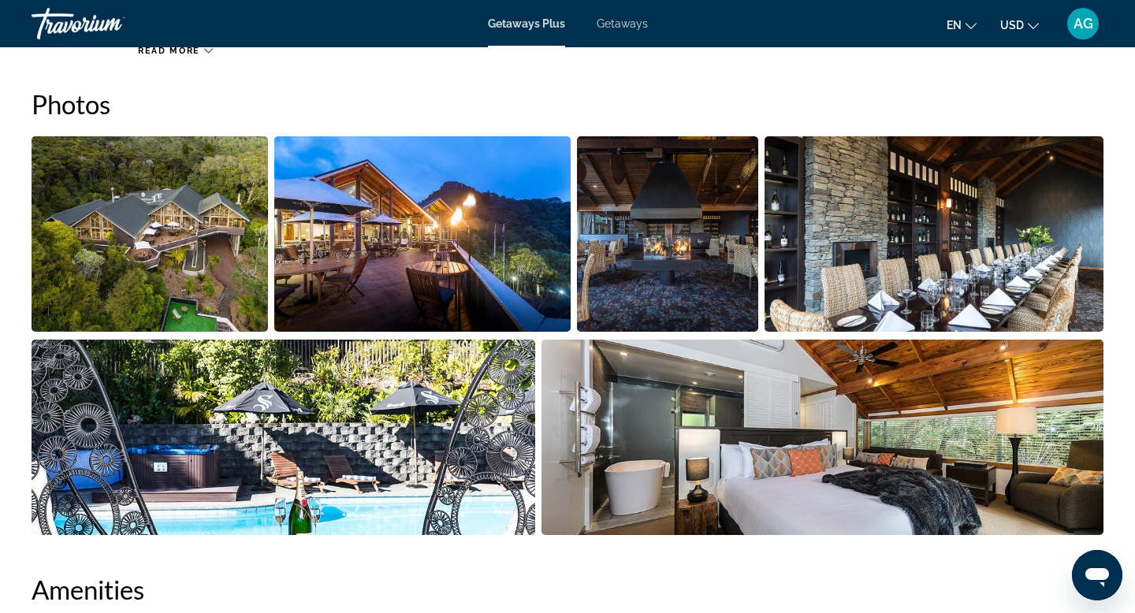
scroll to position [753, 0]
